Goal: Transaction & Acquisition: Purchase product/service

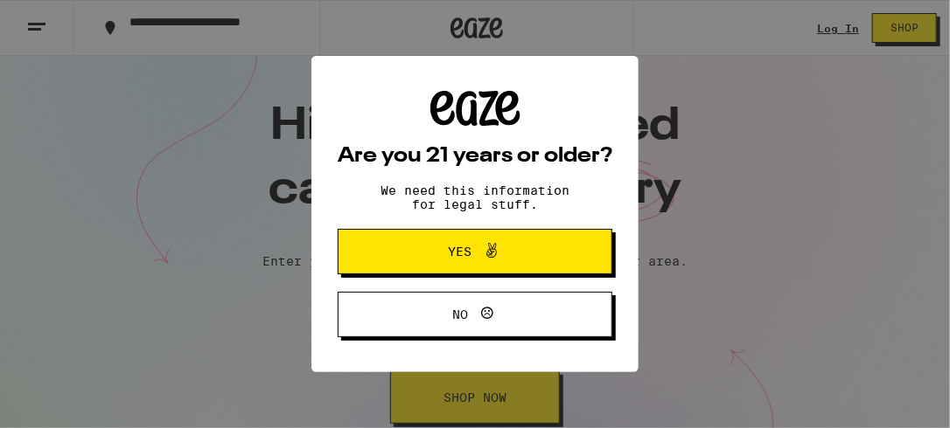
click at [449, 255] on span "Yes" at bounding box center [461, 252] width 24 height 12
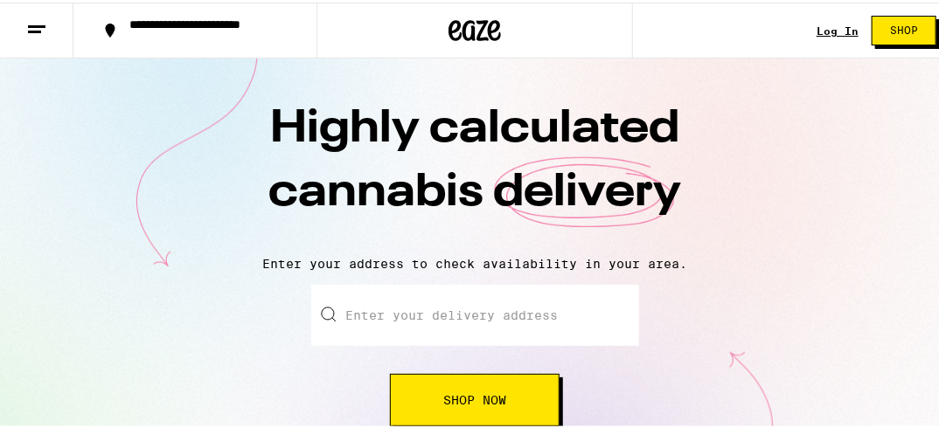
click at [825, 24] on link "Log In" at bounding box center [838, 28] width 42 height 11
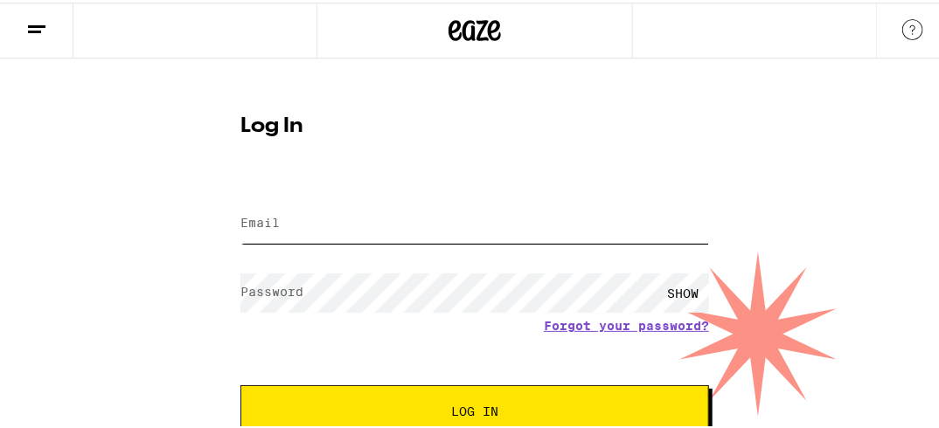
click at [294, 217] on input "Email" at bounding box center [474, 221] width 469 height 39
type input "[PERSON_NAME][EMAIL_ADDRESS][PERSON_NAME][DOMAIN_NAME]"
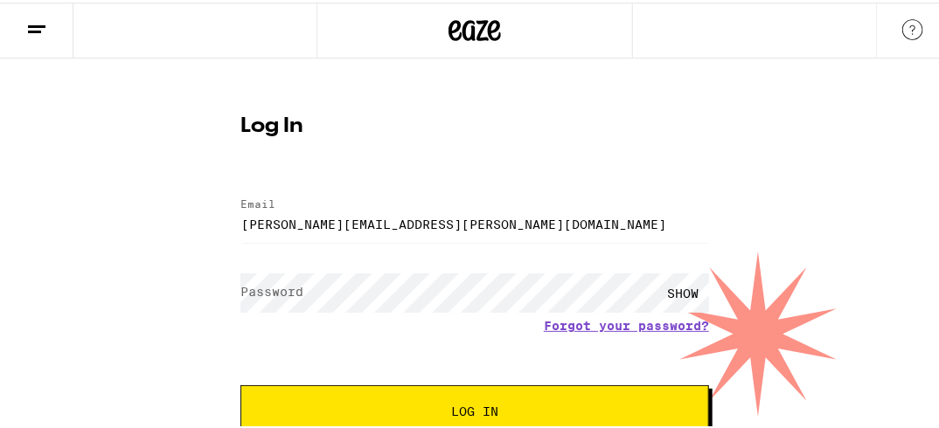
click at [259, 295] on label "Password" at bounding box center [271, 289] width 63 height 14
click at [665, 283] on div "SHOW" at bounding box center [683, 290] width 52 height 39
click at [665, 283] on div "HIDE" at bounding box center [683, 290] width 52 height 39
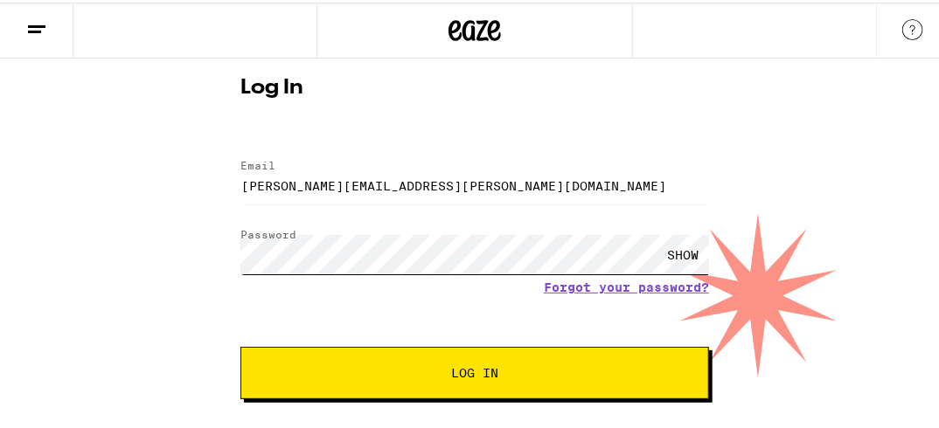
scroll to position [59, 0]
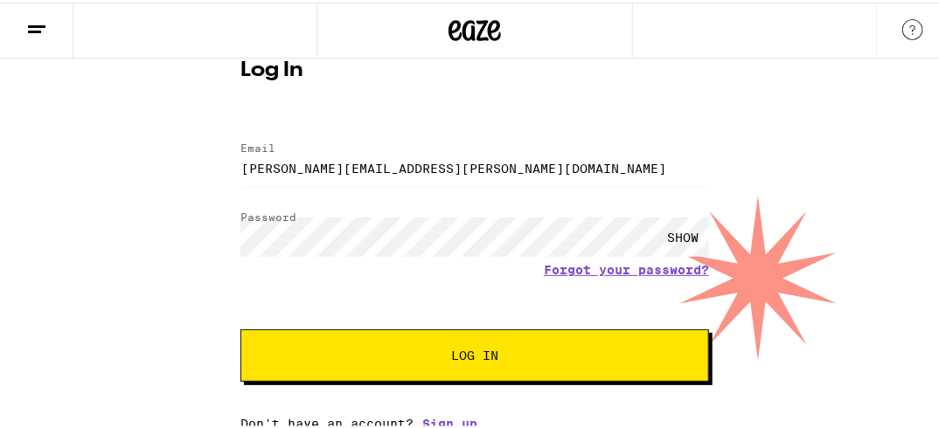
click at [469, 357] on span "Log In" at bounding box center [474, 353] width 47 height 12
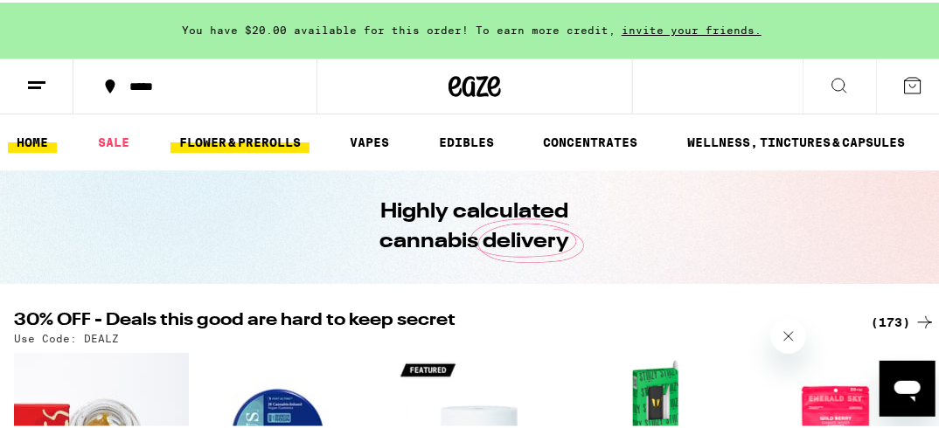
click at [236, 137] on link "FLOWER & PREROLLS" at bounding box center [240, 139] width 139 height 21
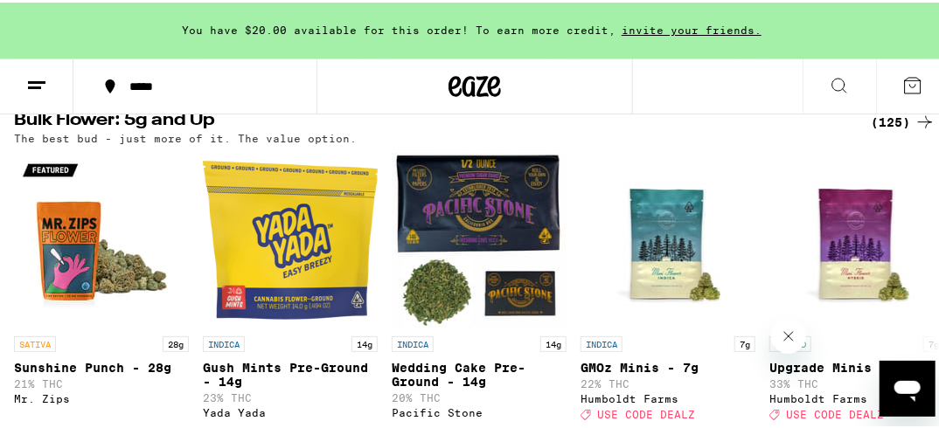
scroll to position [560, 0]
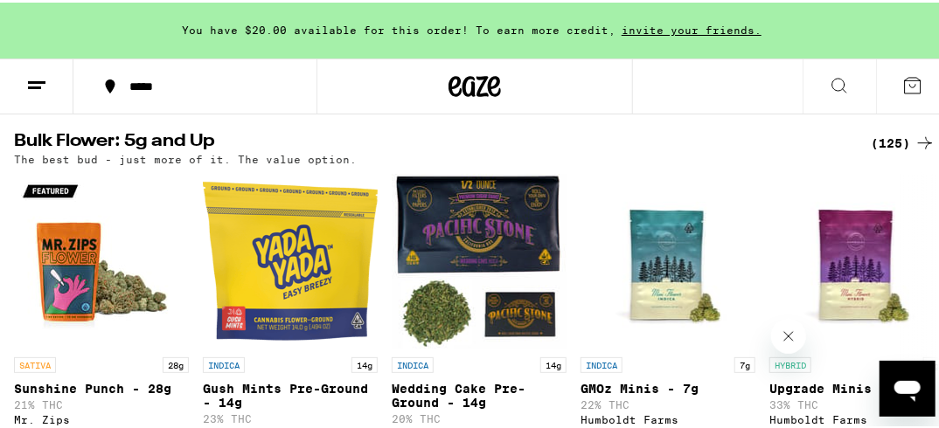
click at [891, 151] on div "(125)" at bounding box center [903, 140] width 65 height 21
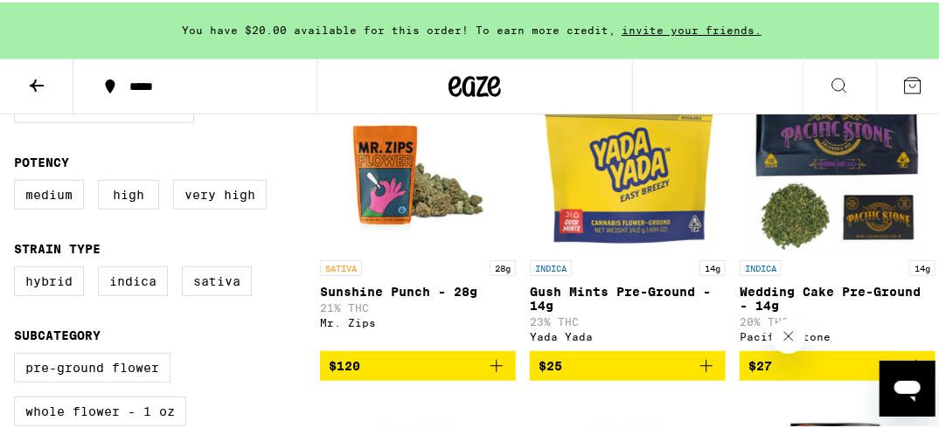
scroll to position [280, 0]
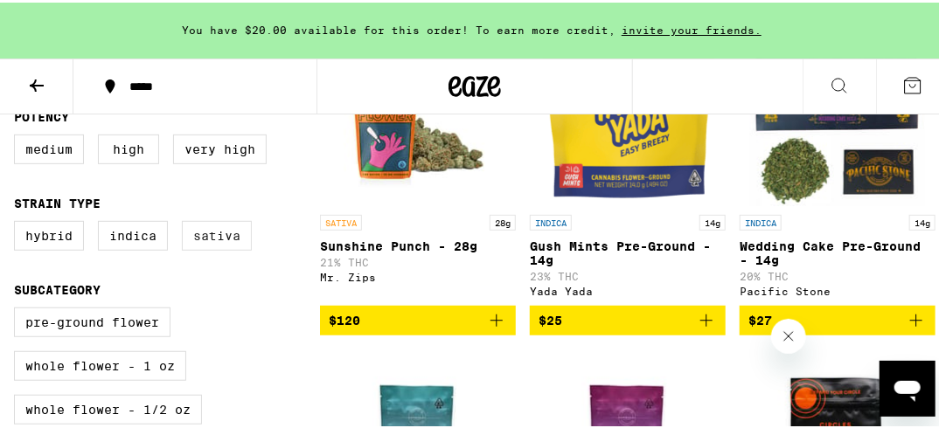
click at [214, 241] on label "Sativa" at bounding box center [217, 234] width 70 height 30
click at [18, 222] on input "Sativa" at bounding box center [17, 221] width 1 height 1
checkbox input "true"
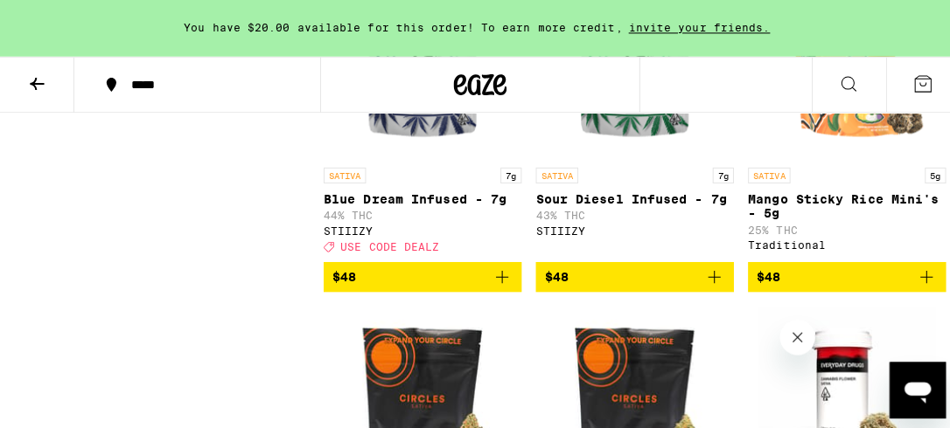
scroll to position [1539, 0]
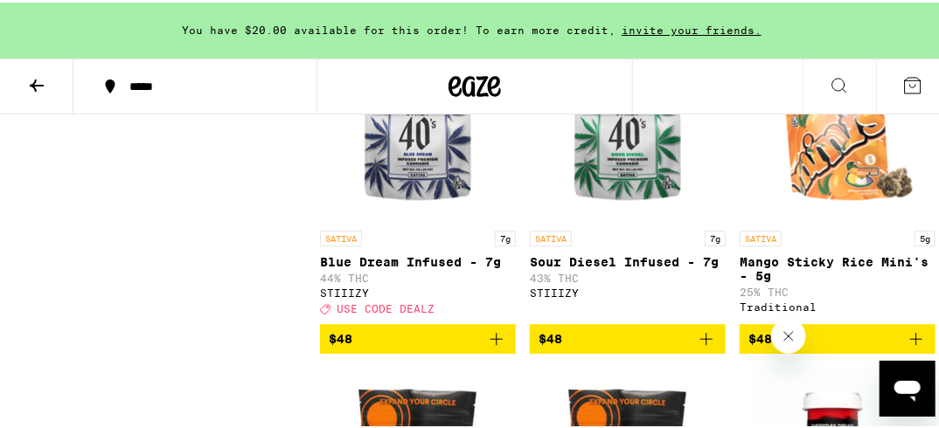
click at [365, 267] on p "Blue Dream Infused - 7g" at bounding box center [418, 260] width 196 height 14
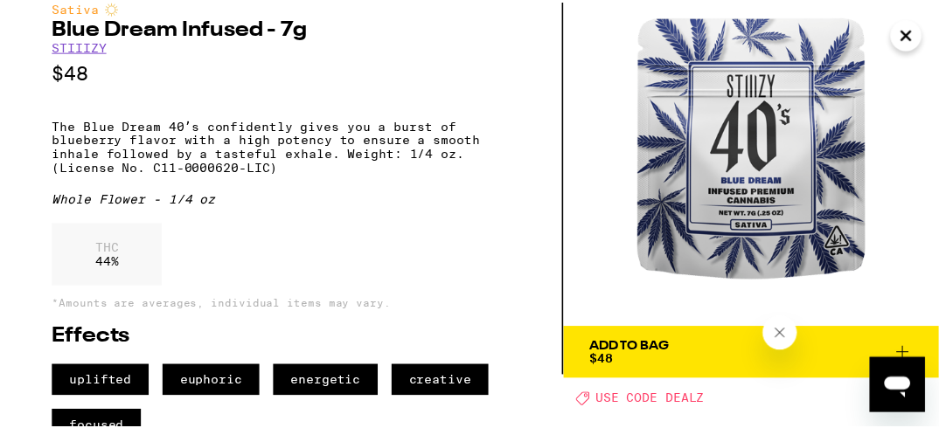
scroll to position [7, 0]
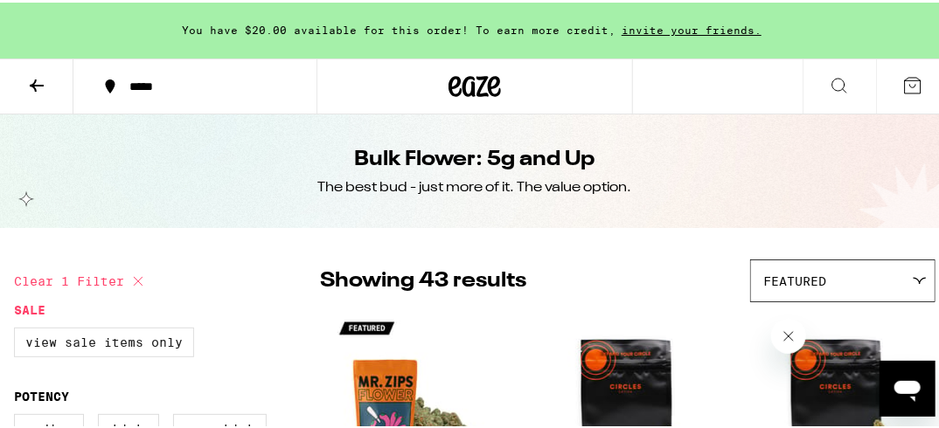
click at [91, 340] on label "View Sale Items Only" at bounding box center [104, 340] width 180 height 30
click at [18, 329] on input "View Sale Items Only" at bounding box center [17, 328] width 1 height 1
checkbox input "true"
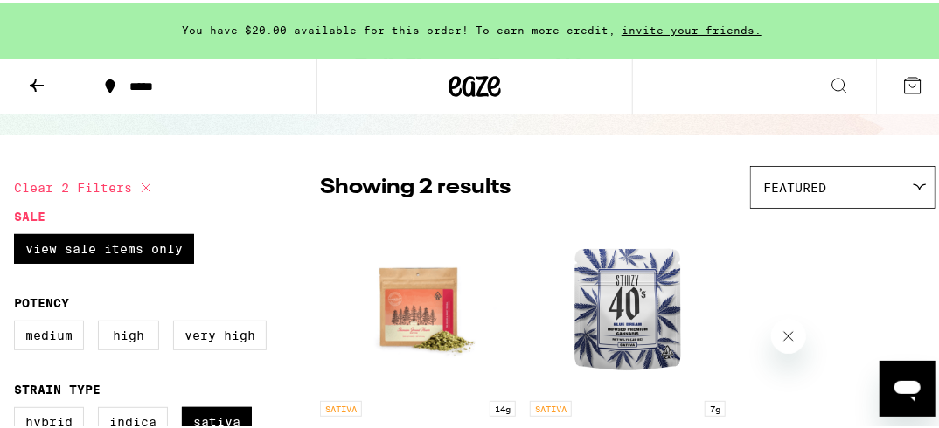
scroll to position [70, 0]
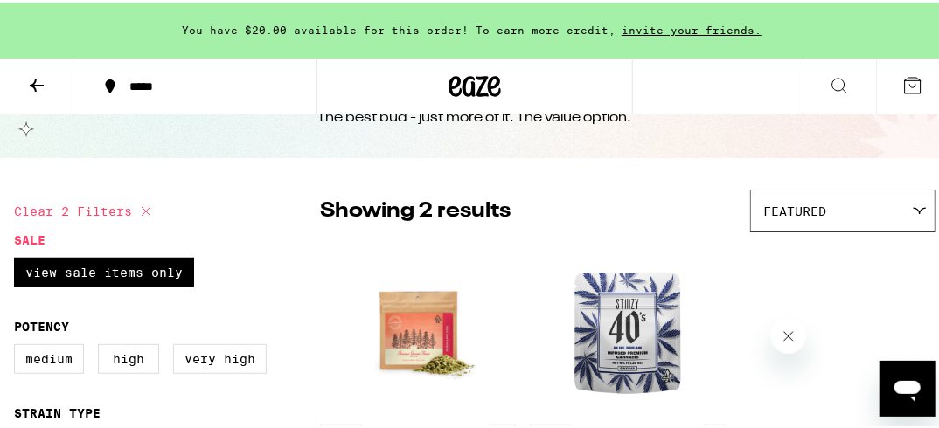
click at [49, 81] on button at bounding box center [36, 84] width 73 height 55
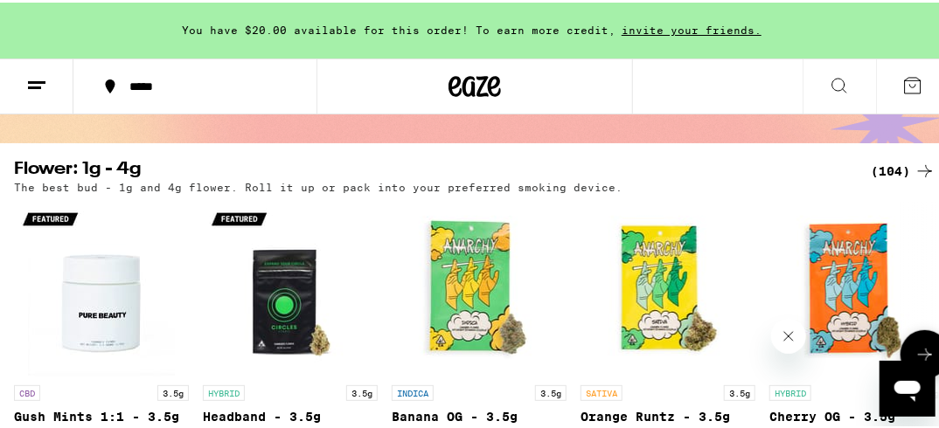
scroll to position [140, 0]
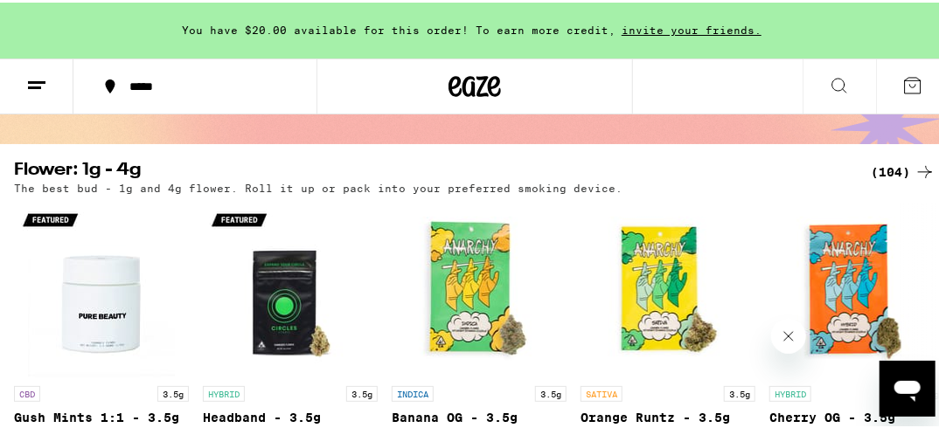
click at [885, 169] on div "(104)" at bounding box center [903, 169] width 65 height 21
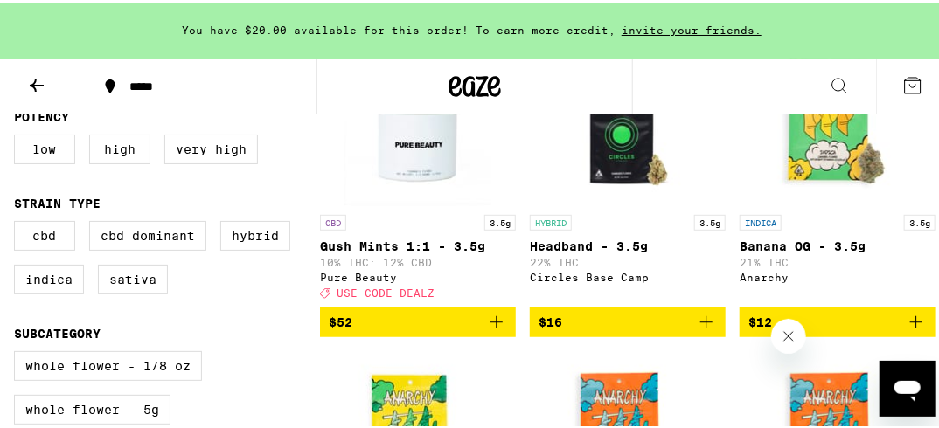
scroll to position [280, 0]
click at [135, 282] on label "Sativa" at bounding box center [133, 277] width 70 height 30
click at [18, 222] on input "Sativa" at bounding box center [17, 221] width 1 height 1
checkbox input "true"
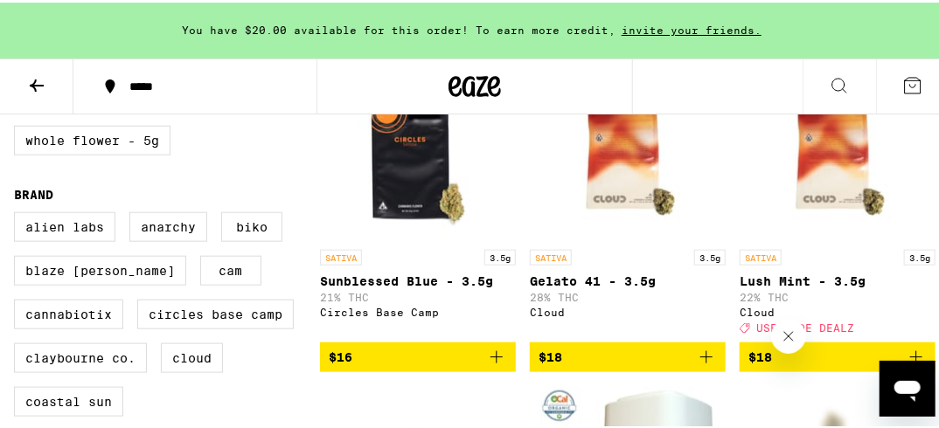
scroll to position [520, 0]
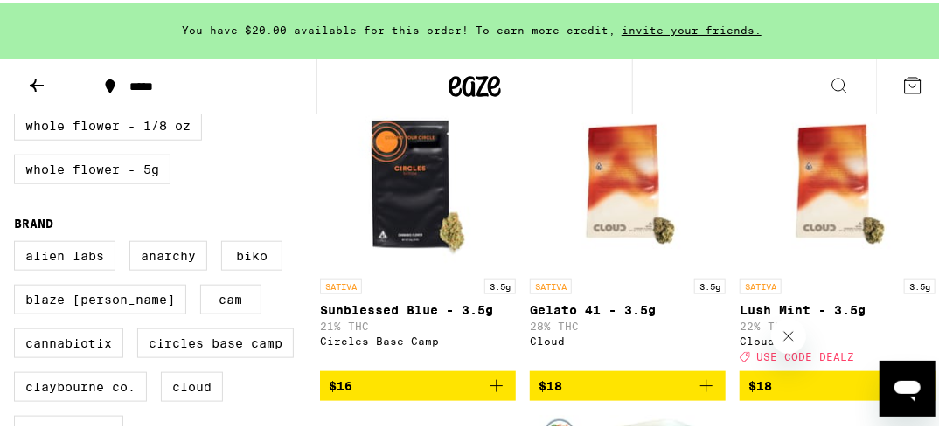
click at [38, 81] on icon at bounding box center [37, 83] width 14 height 12
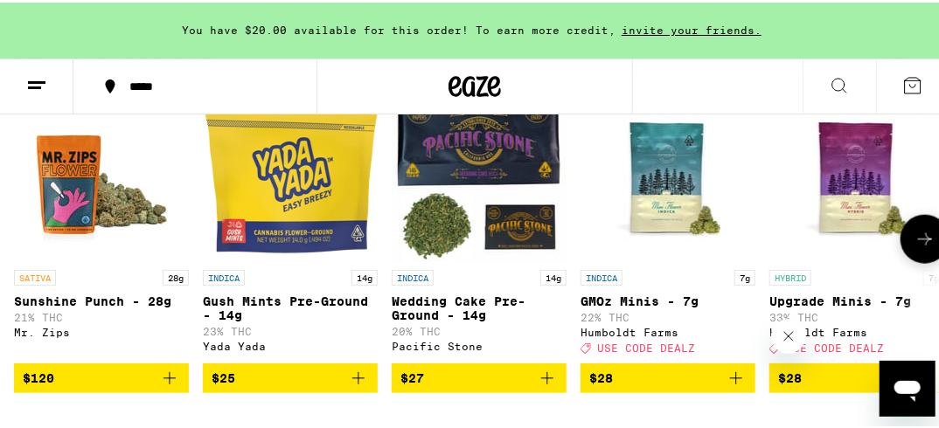
scroll to position [490, 0]
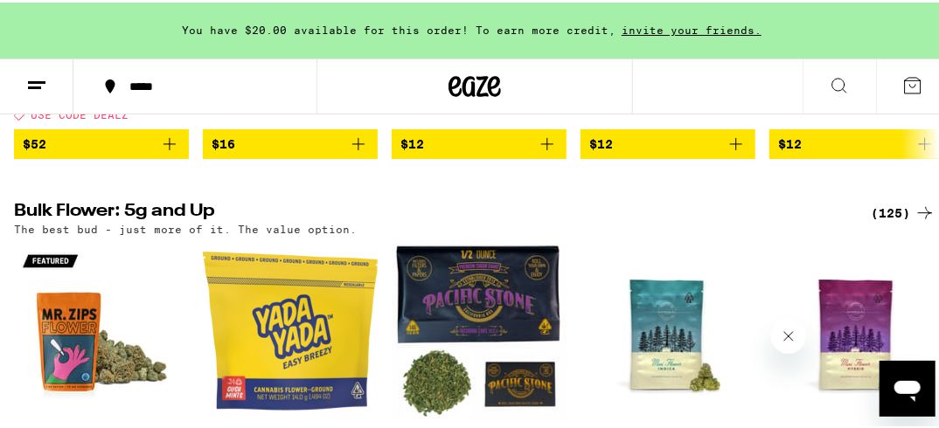
click at [888, 219] on div "(125)" at bounding box center [903, 210] width 65 height 21
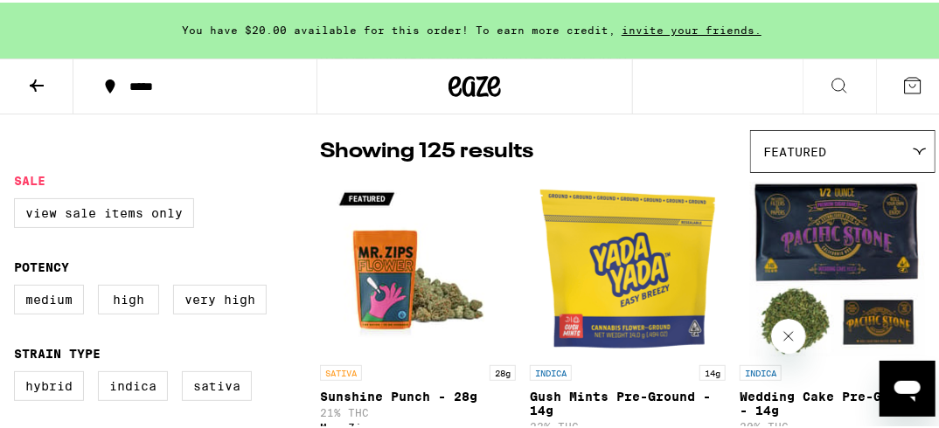
scroll to position [140, 0]
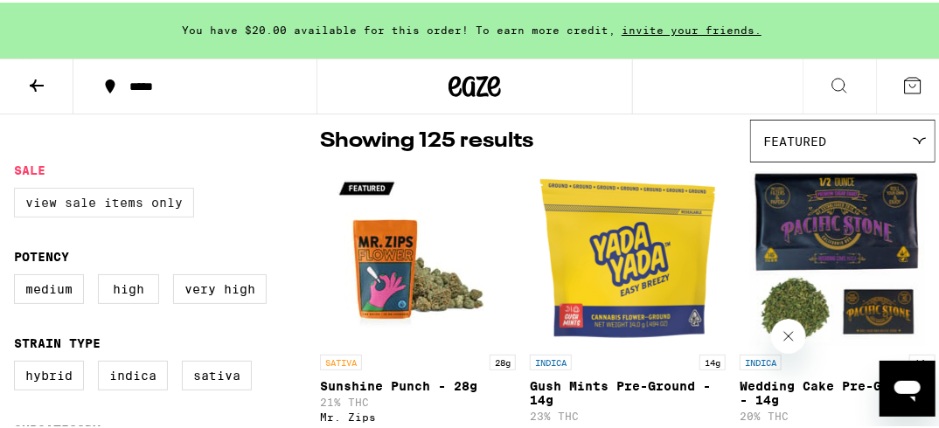
click at [102, 198] on label "View Sale Items Only" at bounding box center [104, 200] width 180 height 30
click at [18, 189] on input "View Sale Items Only" at bounding box center [17, 188] width 1 height 1
checkbox input "true"
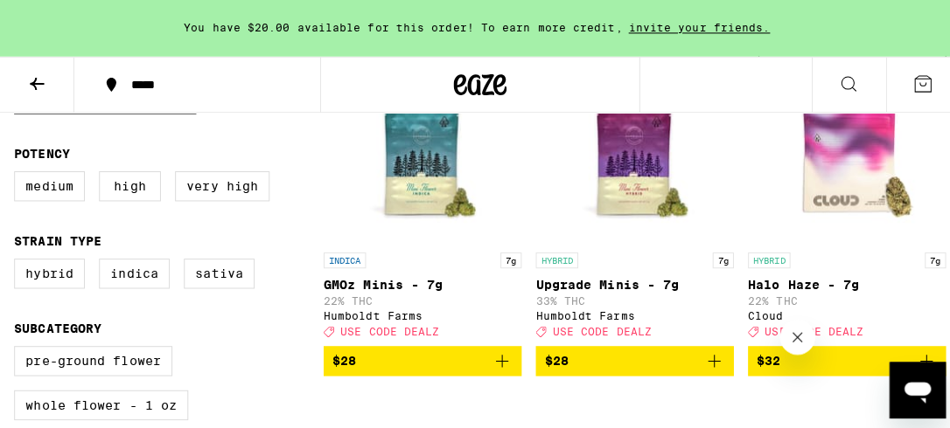
scroll to position [280, 0]
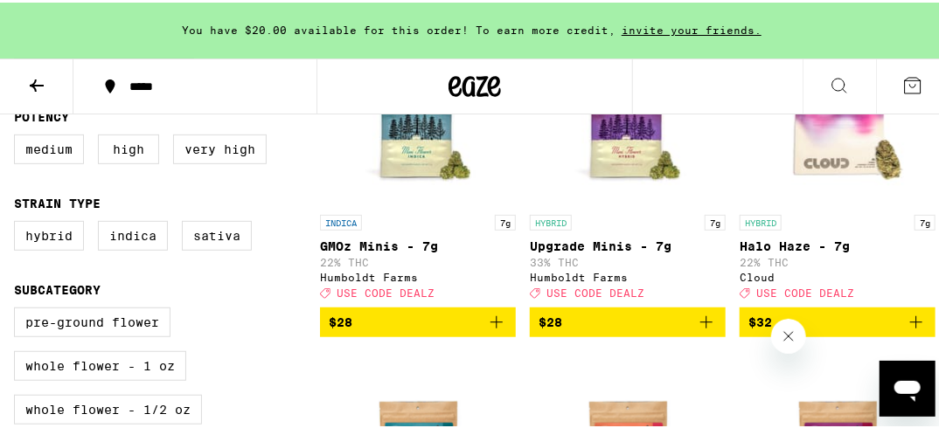
click at [575, 244] on p "Upgrade Minis - 7g" at bounding box center [628, 244] width 196 height 14
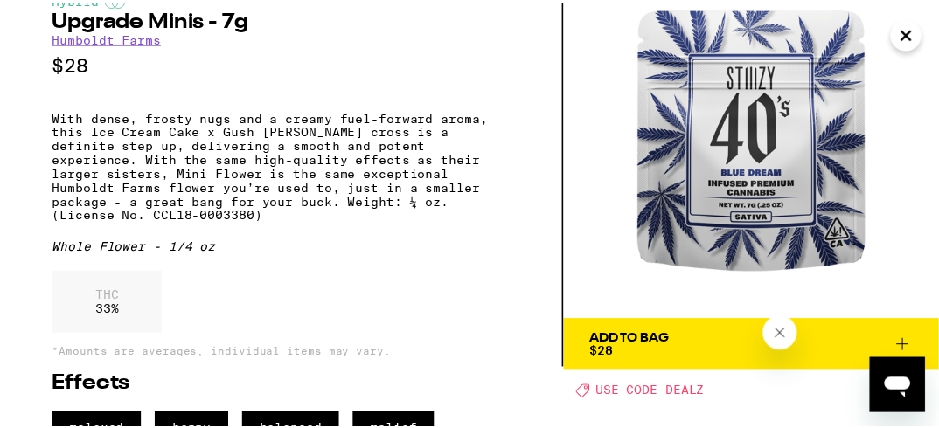
scroll to position [53, 0]
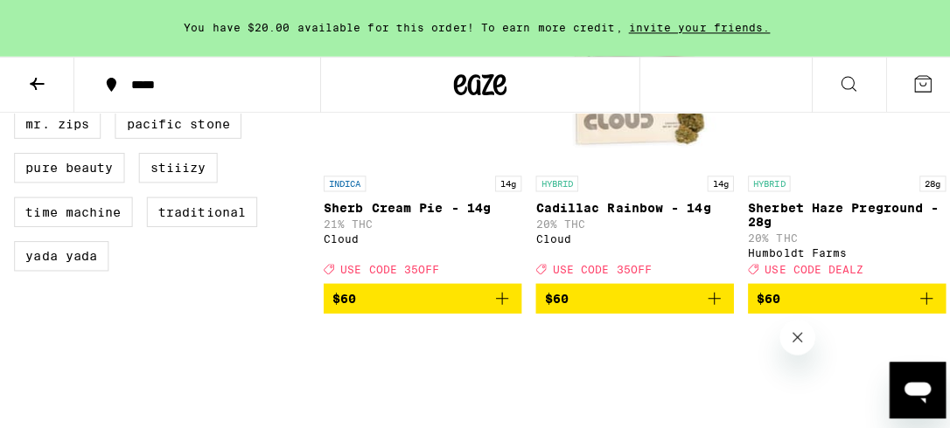
scroll to position [1329, 0]
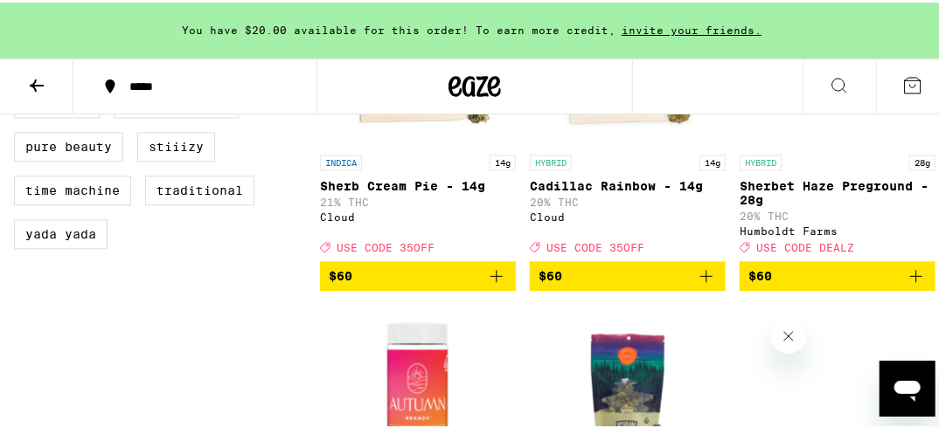
click at [594, 191] on p "Cadillac Rainbow - 14g" at bounding box center [628, 184] width 196 height 14
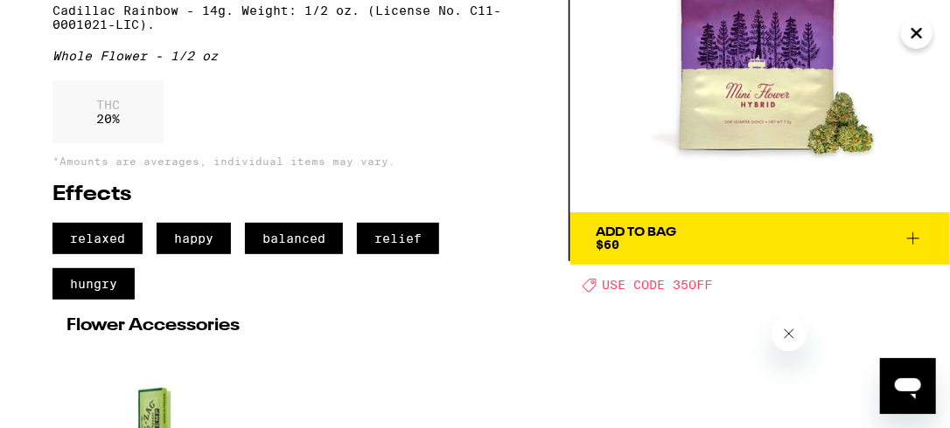
scroll to position [280, 0]
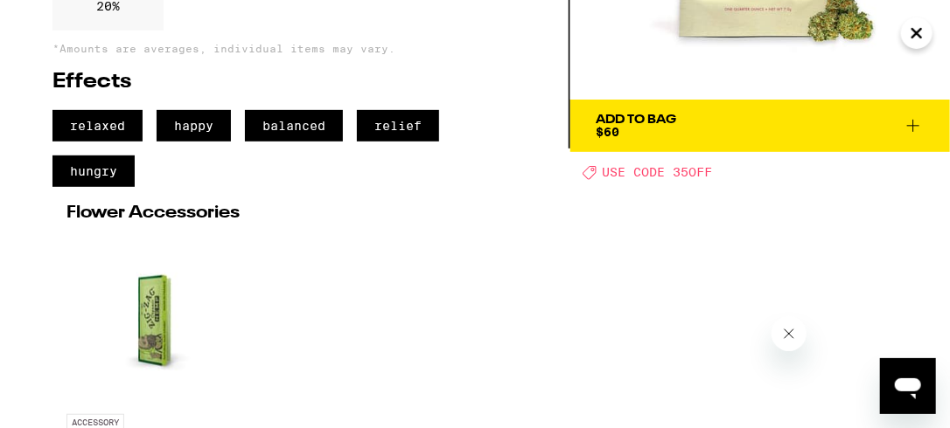
click at [744, 135] on span "Add To Bag $60" at bounding box center [759, 126] width 327 height 24
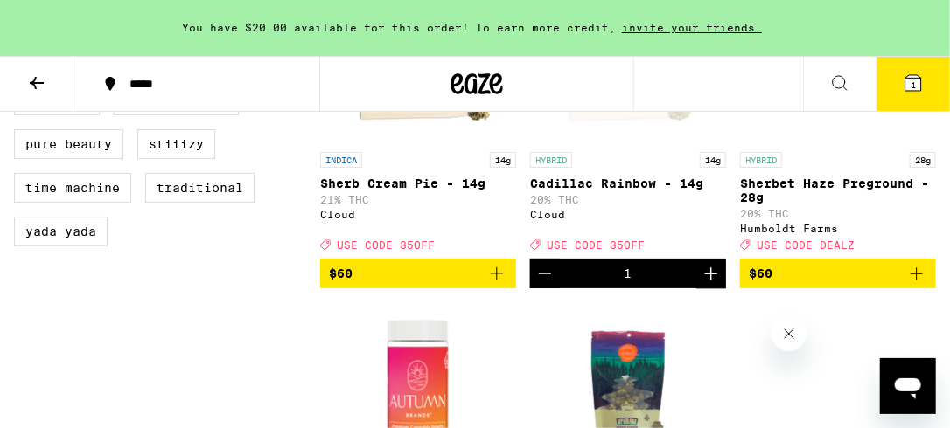
scroll to position [1328, 0]
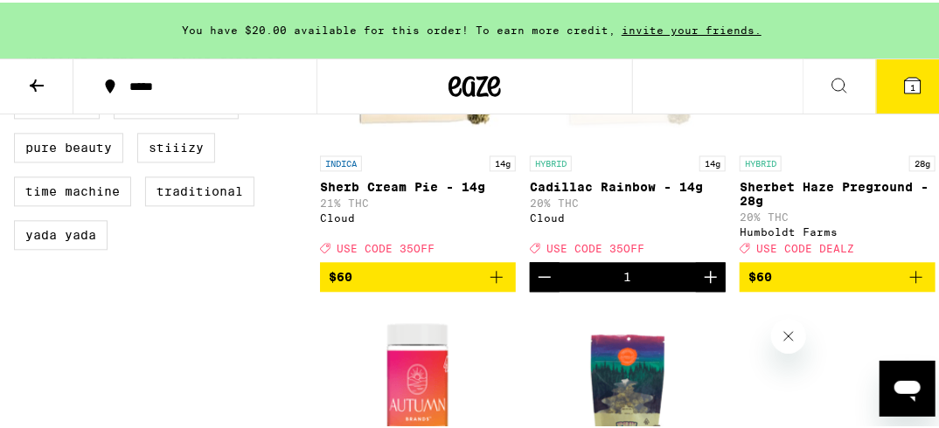
click at [906, 87] on icon at bounding box center [913, 83] width 16 height 16
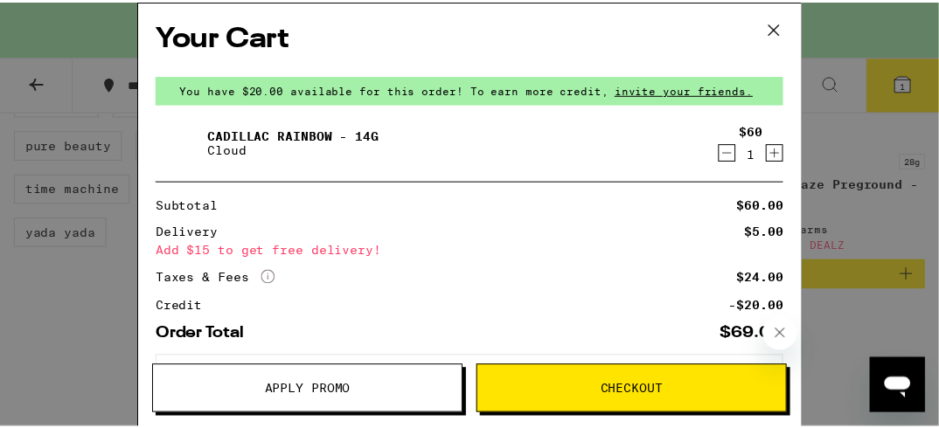
scroll to position [70, 0]
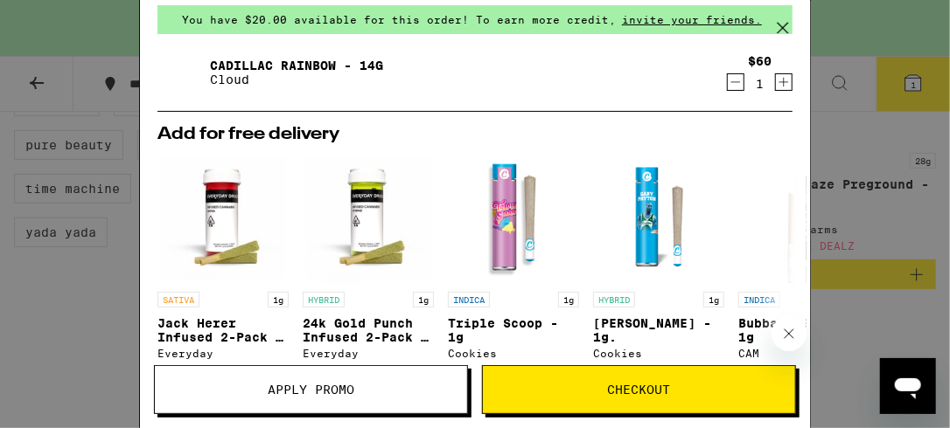
click at [301, 396] on span "Apply Promo" at bounding box center [311, 390] width 87 height 12
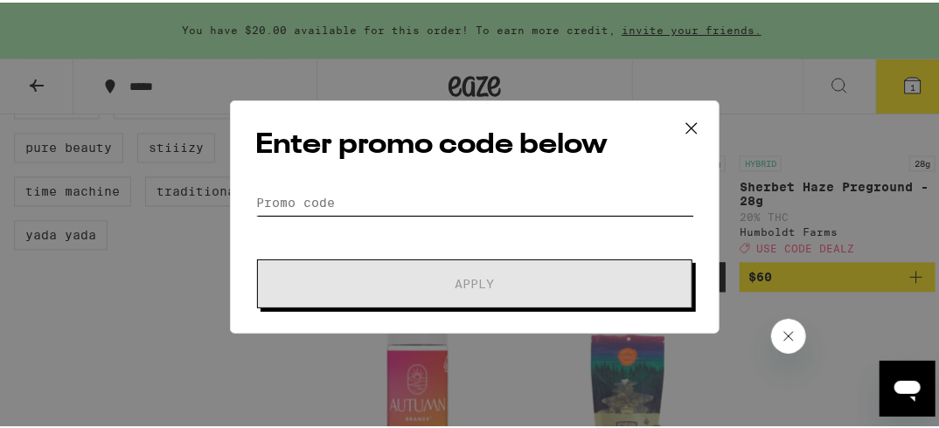
click at [276, 197] on input "Promo Code" at bounding box center [474, 200] width 439 height 26
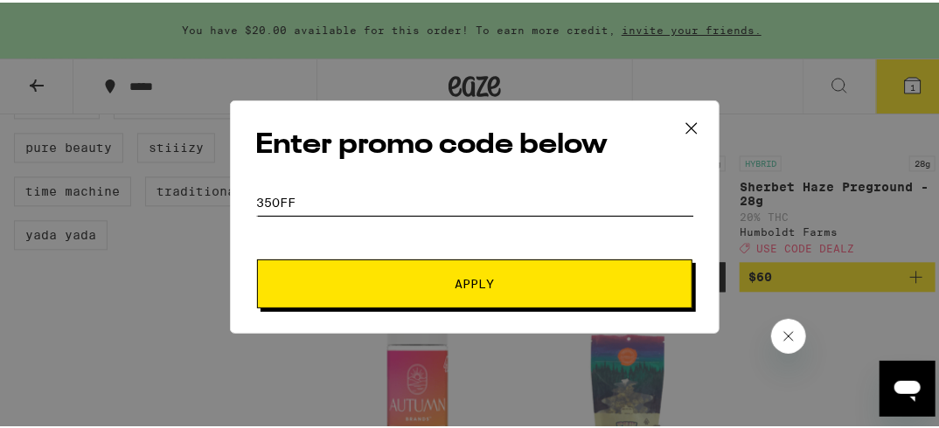
type input "35off"
click at [465, 291] on button "Apply" at bounding box center [474, 281] width 435 height 49
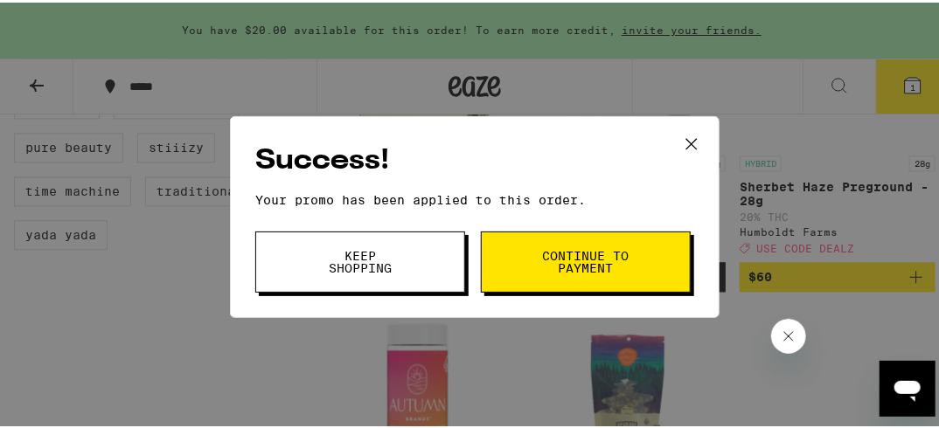
click at [572, 259] on span "Continue to payment" at bounding box center [585, 259] width 89 height 24
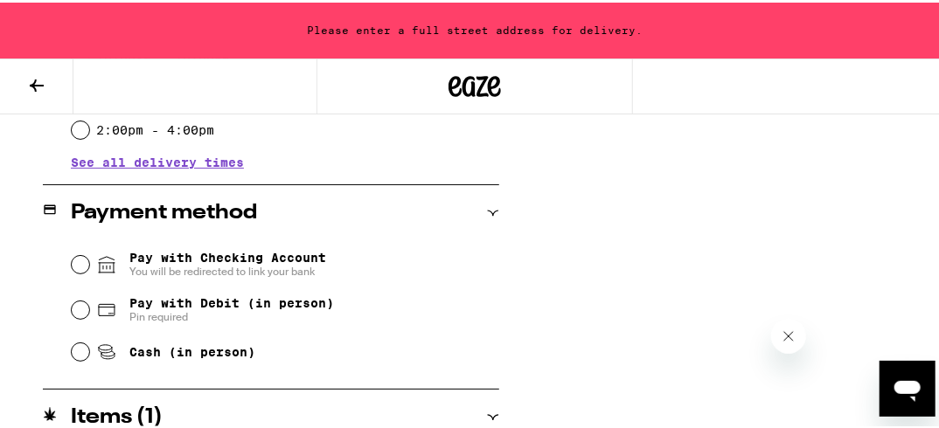
scroll to position [700, 0]
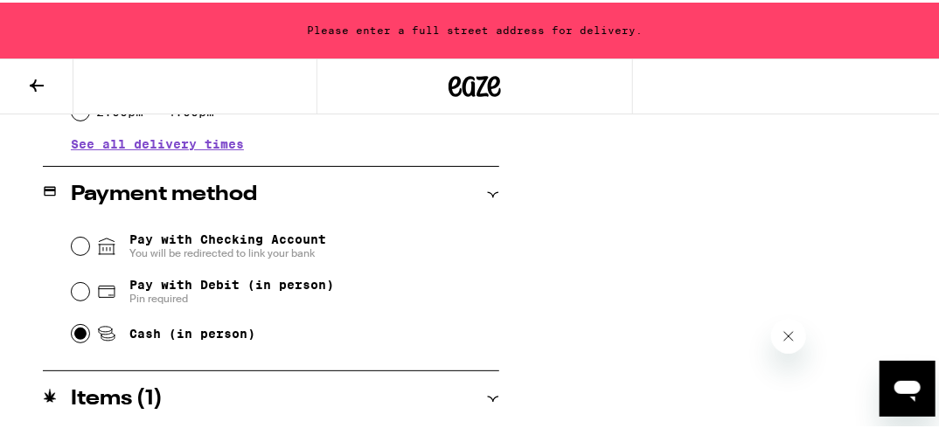
click at [75, 335] on input "Cash (in person)" at bounding box center [80, 331] width 17 height 17
radio input "true"
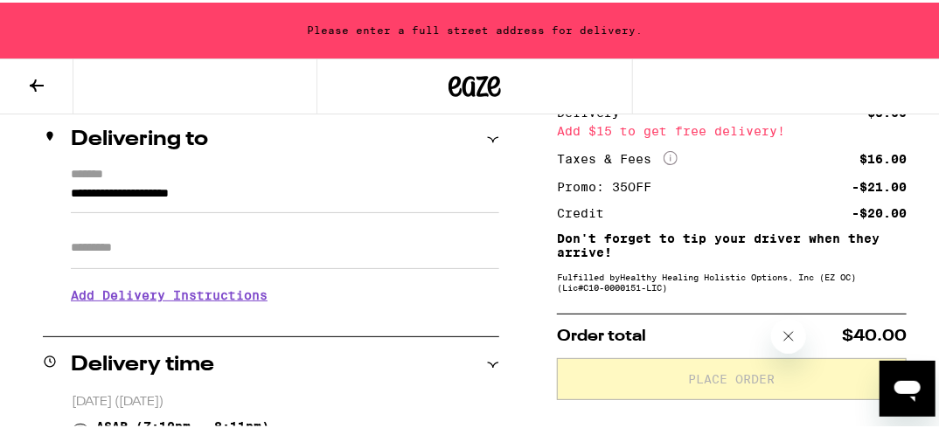
scroll to position [210, 0]
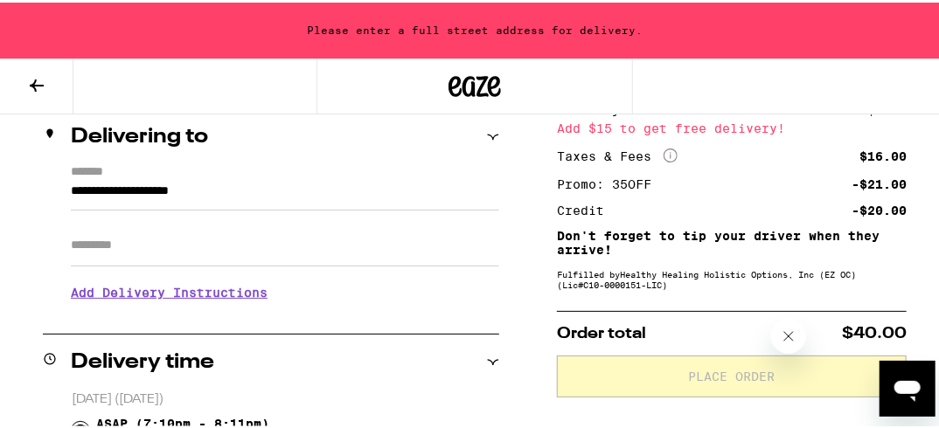
click at [66, 185] on div "**********" at bounding box center [271, 238] width 456 height 150
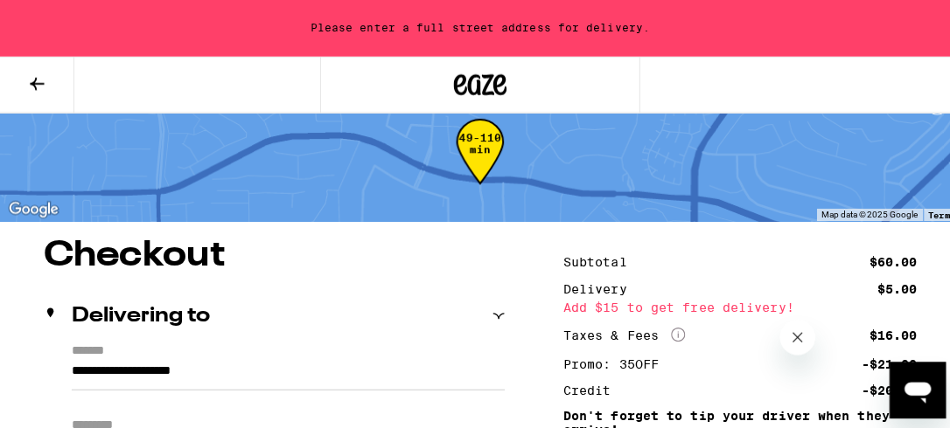
scroll to position [0, 0]
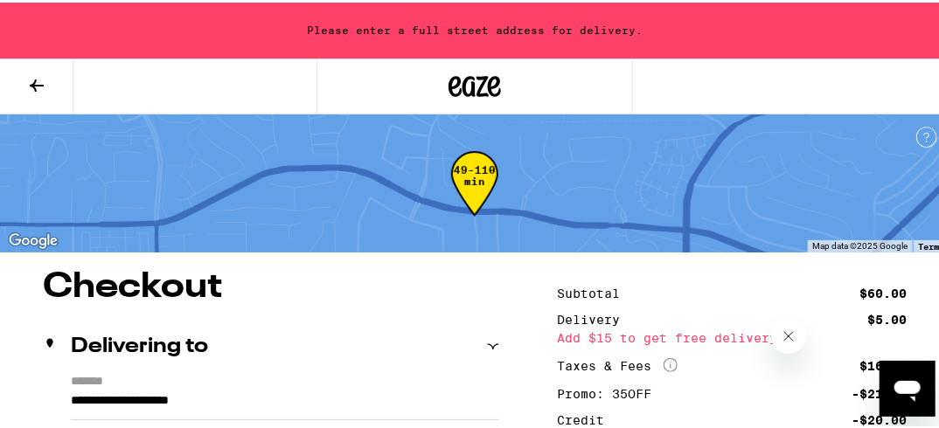
click at [35, 77] on icon at bounding box center [37, 83] width 14 height 12
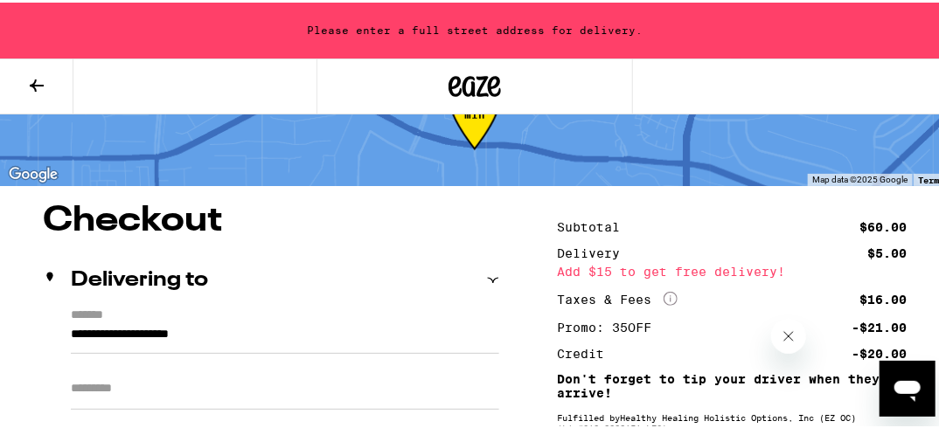
scroll to position [210, 0]
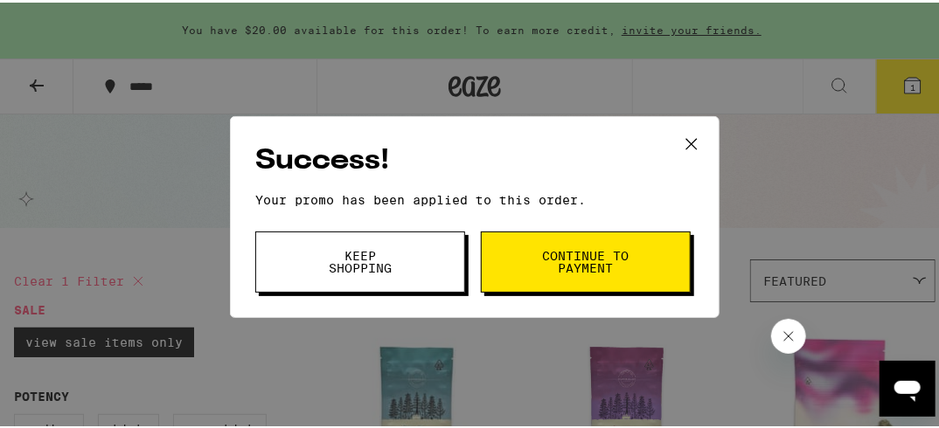
click at [388, 265] on span "Keep Shopping" at bounding box center [360, 259] width 89 height 24
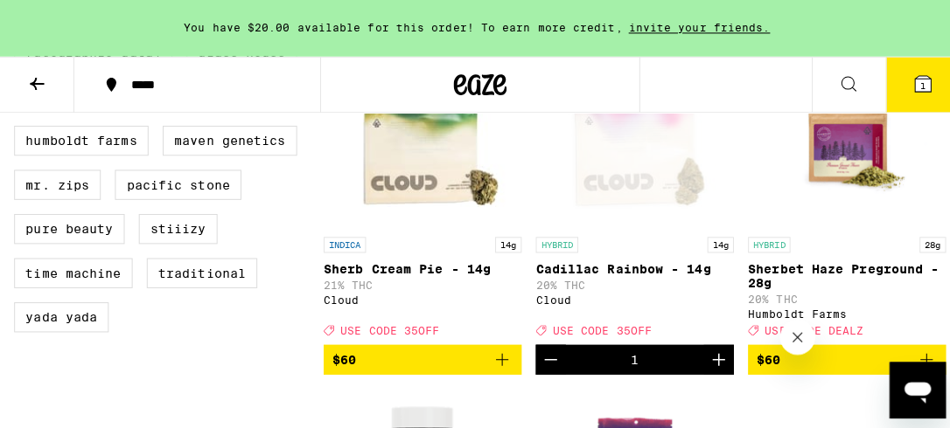
scroll to position [1329, 0]
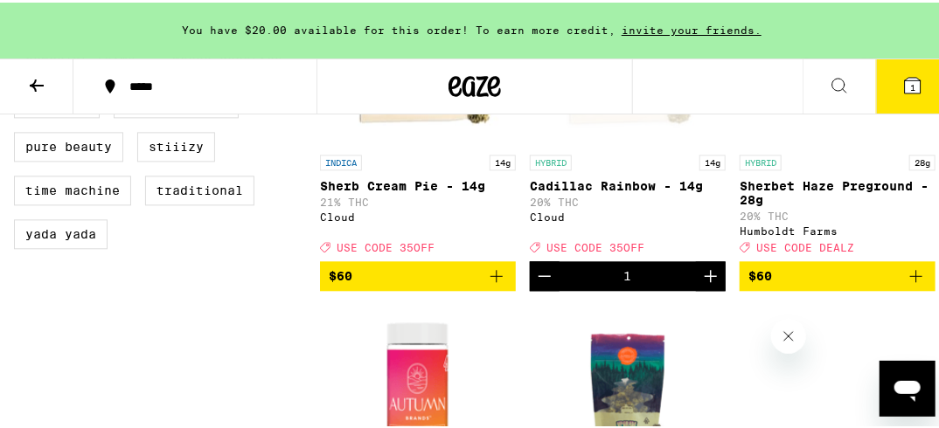
click at [599, 191] on p "Cadillac Rainbow - 14g" at bounding box center [628, 184] width 196 height 14
